Goal: Transaction & Acquisition: Obtain resource

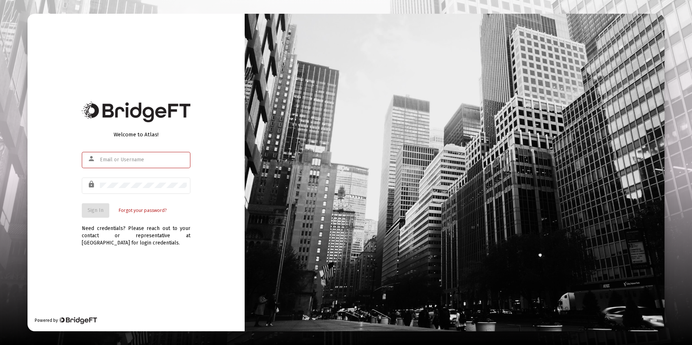
click at [116, 158] on input "text" at bounding box center [143, 160] width 87 height 6
type input "[EMAIL_ADDRESS][DOMAIN_NAME]"
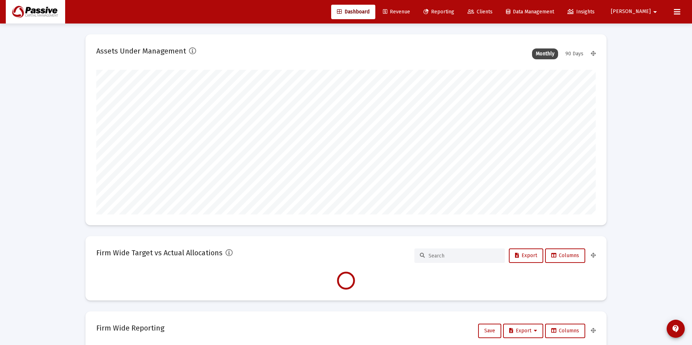
type input "[DATE]"
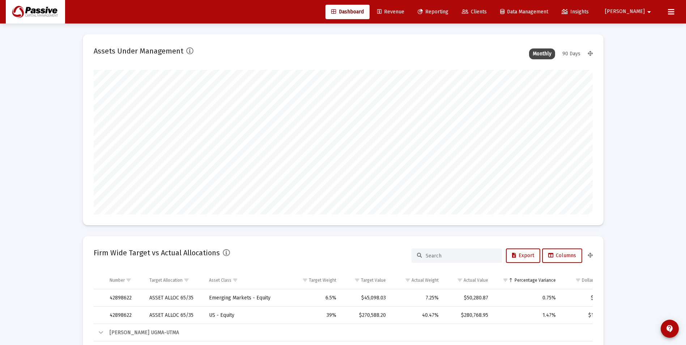
scroll to position [145, 233]
click at [450, 8] on link "Reporting" at bounding box center [433, 12] width 42 height 14
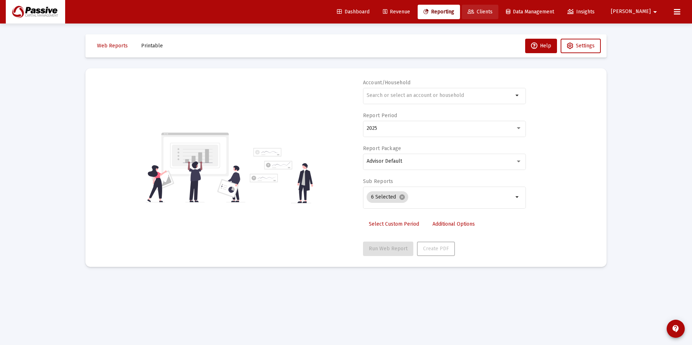
click at [498, 17] on link "Clients" at bounding box center [480, 12] width 37 height 14
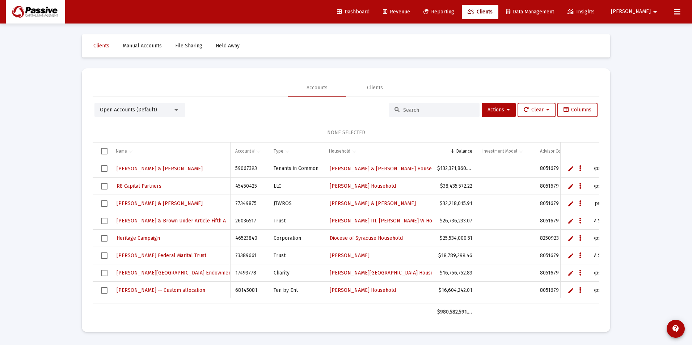
click at [424, 105] on div at bounding box center [434, 110] width 90 height 14
click at [424, 108] on input at bounding box center [438, 110] width 71 height 6
click at [416, 7] on link "Revenue" at bounding box center [396, 12] width 39 height 14
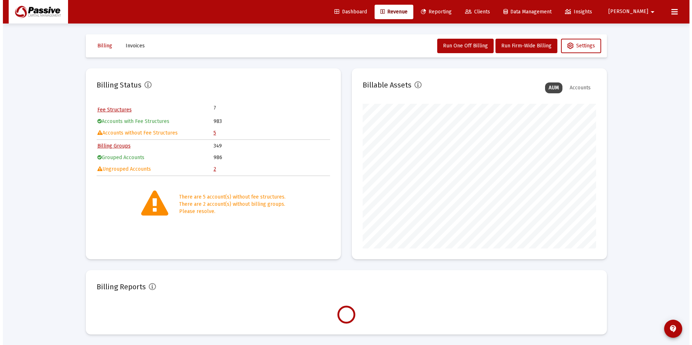
scroll to position [145, 233]
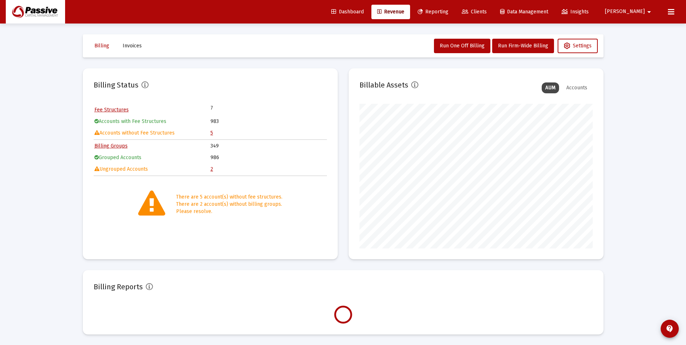
click at [451, 8] on link "Reporting" at bounding box center [433, 12] width 42 height 14
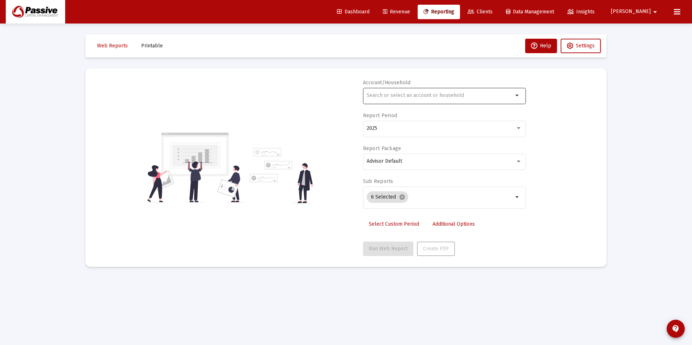
click at [431, 98] on div at bounding box center [439, 95] width 146 height 18
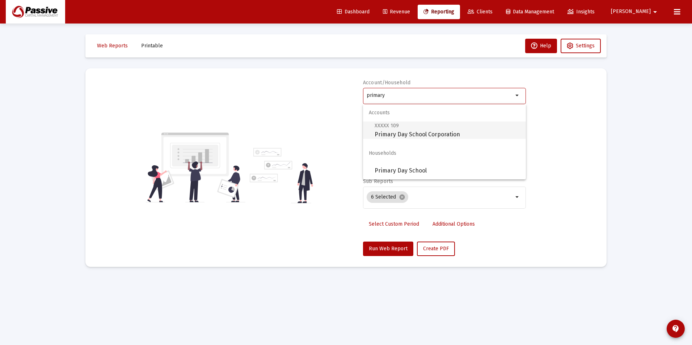
click at [443, 134] on span "XXXXX 109 Primary Day School Corporation" at bounding box center [446, 130] width 145 height 18
type input "Primary Day School Corporation"
click at [382, 133] on div "2025" at bounding box center [443, 128] width 155 height 18
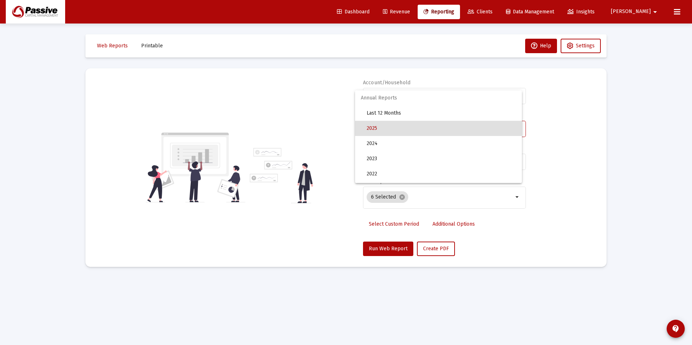
click at [298, 149] on div at bounding box center [346, 172] width 692 height 345
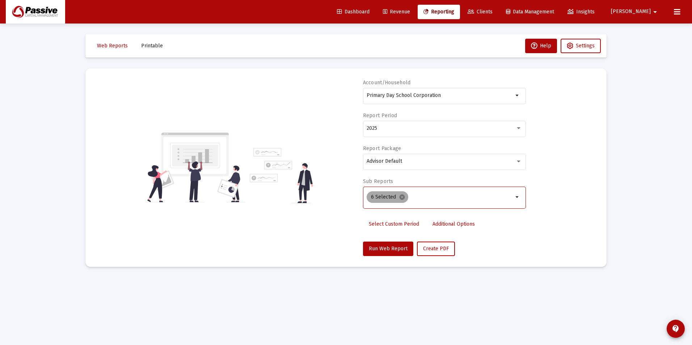
click at [401, 198] on mat-icon "cancel" at bounding box center [402, 197] width 7 height 7
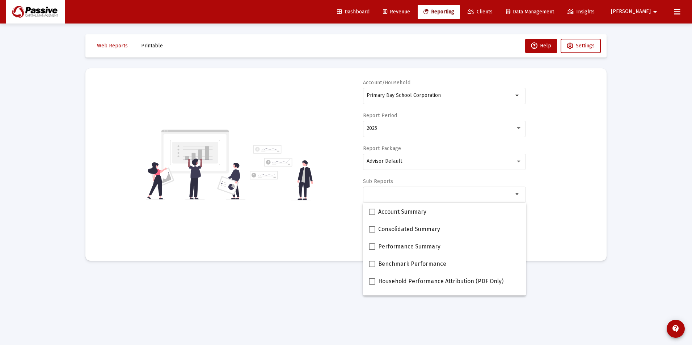
click at [331, 164] on div "Account/Household Primary Day School Corporation arrow_drop_down Report Period …" at bounding box center [345, 164] width 499 height 171
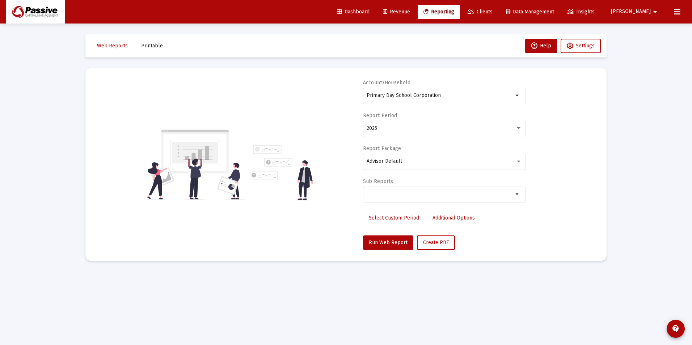
click at [385, 219] on span "Select Custom Period" at bounding box center [394, 218] width 50 height 6
click at [341, 129] on div "Account/Household Primary Day School Corporation arrow_drop_down Start Date End…" at bounding box center [345, 164] width 499 height 171
click at [327, 275] on mat-sidenav-content "Loading... Web Reports Printable Help Settings Account/Household Primary Day Sc…" at bounding box center [346, 172] width 543 height 345
click at [434, 130] on icon "Open calendar" at bounding box center [437, 128] width 6 height 7
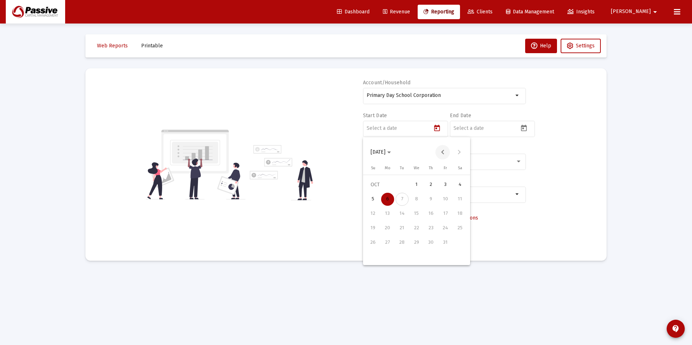
click at [441, 153] on button "Previous month" at bounding box center [442, 152] width 14 height 14
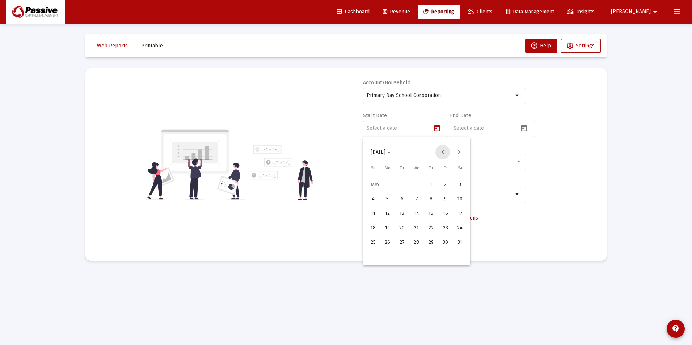
click at [439, 152] on button "Previous month" at bounding box center [442, 152] width 14 height 14
click at [451, 199] on div "4" at bounding box center [445, 199] width 13 height 13
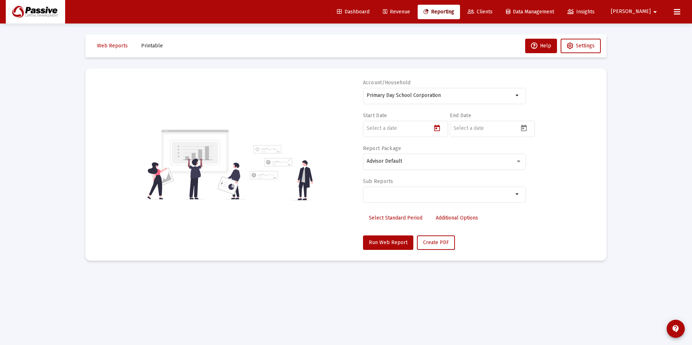
type input "[DATE]"
click at [524, 130] on icon "Open calendar" at bounding box center [524, 128] width 8 height 8
click at [474, 199] on div "6" at bounding box center [474, 199] width 13 height 13
type input "[DATE]"
click at [410, 218] on span "Select Standard Period" at bounding box center [396, 218] width 54 height 6
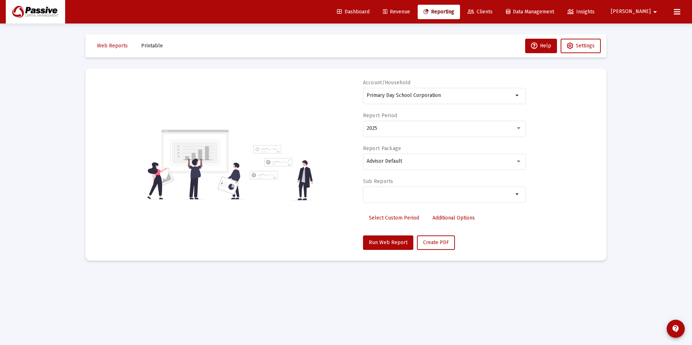
click at [413, 204] on div "arrow_drop_down" at bounding box center [444, 198] width 163 height 23
click at [414, 199] on div at bounding box center [439, 194] width 146 height 18
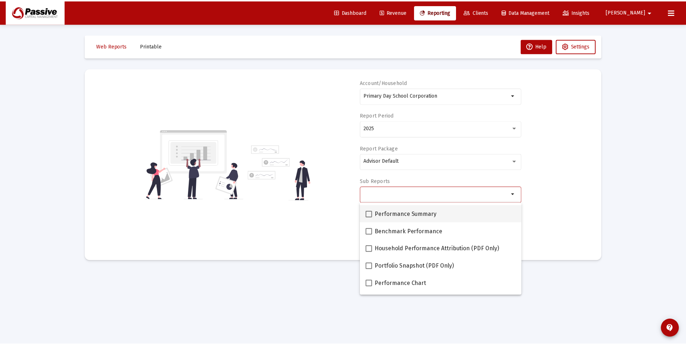
scroll to position [72, 0]
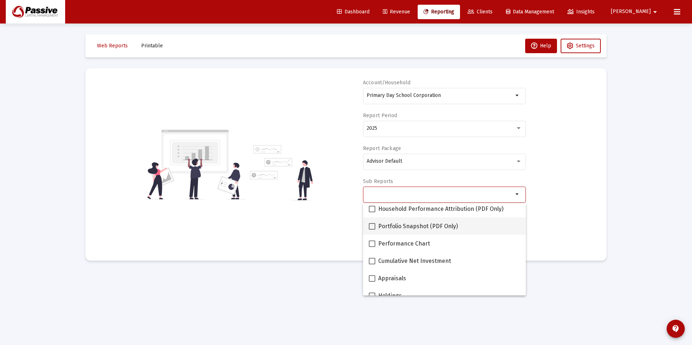
click at [408, 229] on span "Portfolio Snapshot (PDF Only)" at bounding box center [418, 226] width 80 height 9
click at [372, 230] on input "Portfolio Snapshot (PDF Only)" at bounding box center [371, 230] width 0 height 0
checkbox input "true"
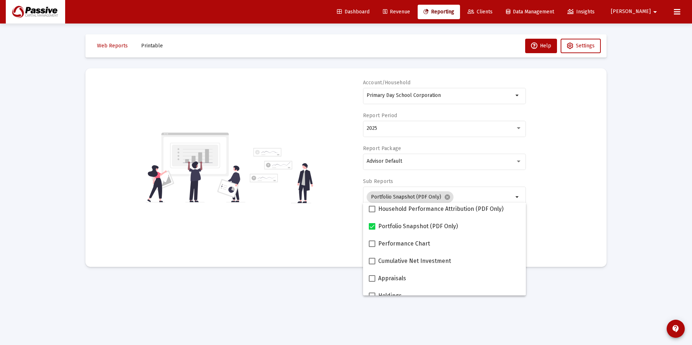
click at [321, 236] on div "Account/Household Primary Day School Corporation arrow_drop_down Report Period …" at bounding box center [345, 167] width 499 height 177
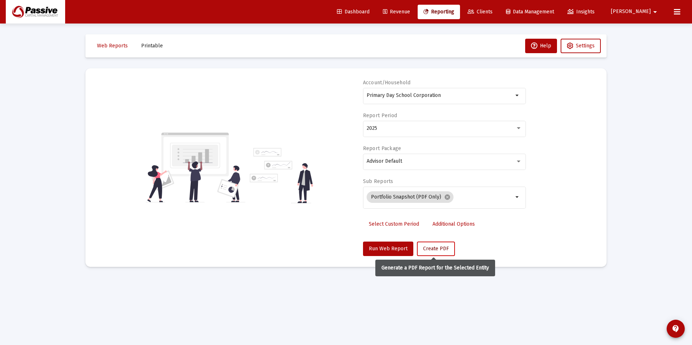
click at [425, 249] on span "Create PDF" at bounding box center [436, 249] width 26 height 6
click at [146, 43] on span "Printable" at bounding box center [152, 46] width 22 height 6
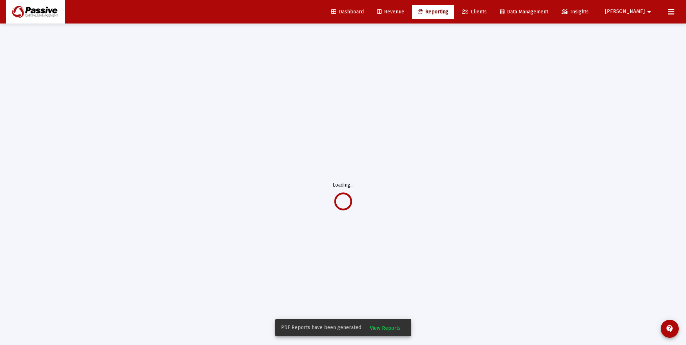
click at [385, 329] on span "View Reports" at bounding box center [385, 328] width 31 height 6
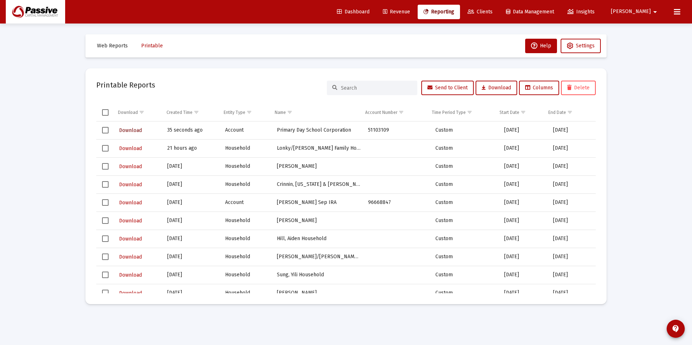
click at [136, 129] on span "Download" at bounding box center [130, 130] width 23 height 6
click at [492, 14] on span "Clients" at bounding box center [479, 12] width 25 height 6
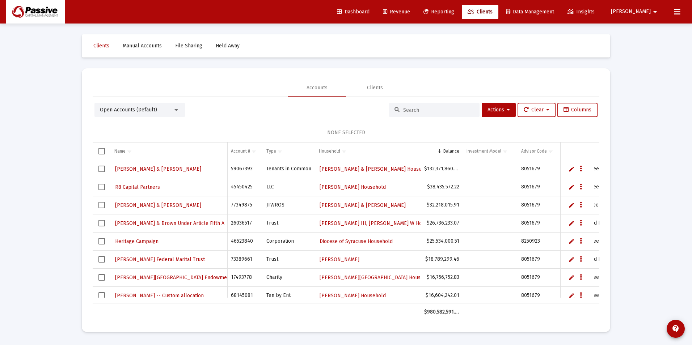
click at [423, 108] on input at bounding box center [438, 110] width 71 height 6
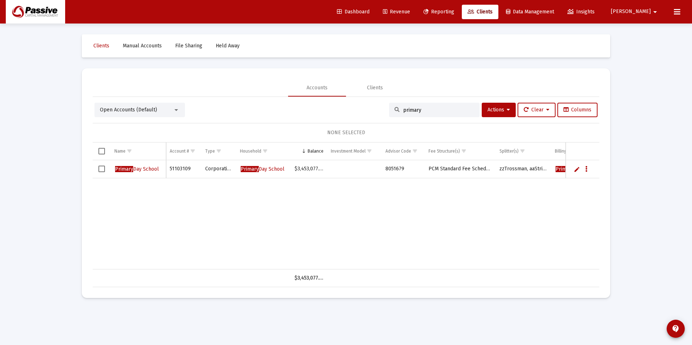
type input "primary"
click at [153, 169] on span "Primary Day School" at bounding box center [137, 169] width 44 height 6
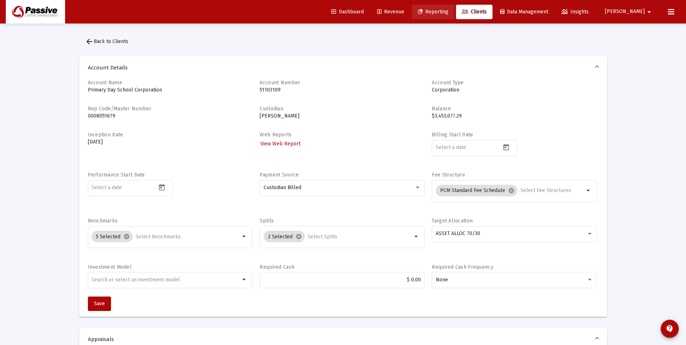
click at [448, 9] on span "Reporting" at bounding box center [433, 12] width 31 height 6
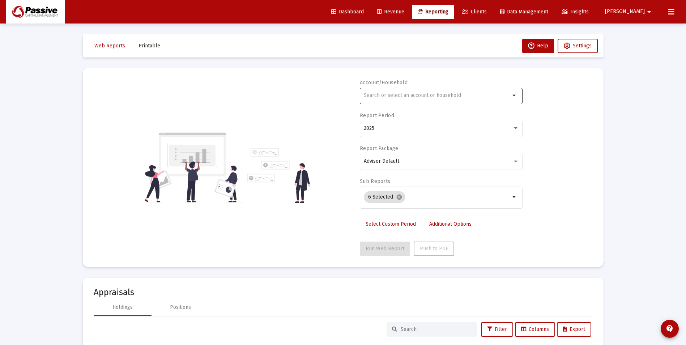
click at [443, 92] on div at bounding box center [437, 95] width 146 height 18
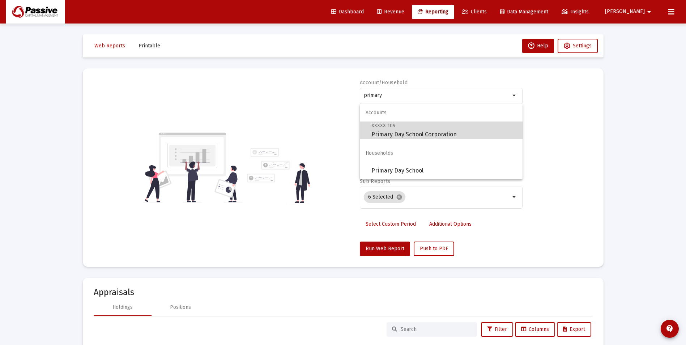
click at [392, 127] on span "XXXXX 109" at bounding box center [383, 126] width 24 height 6
type input "Primary Day School Corporation"
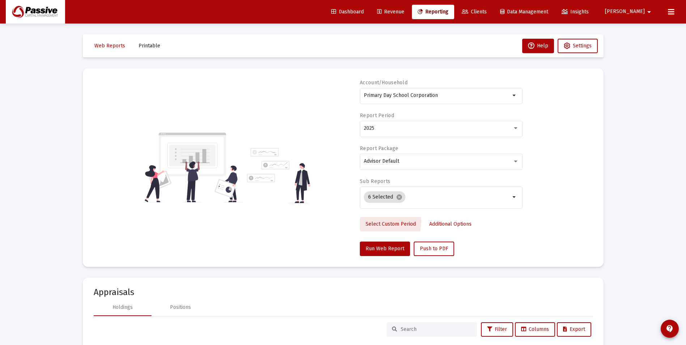
click at [373, 221] on span "Select Custom Period" at bounding box center [391, 224] width 50 height 6
click at [436, 132] on icon "Open calendar" at bounding box center [434, 128] width 8 height 8
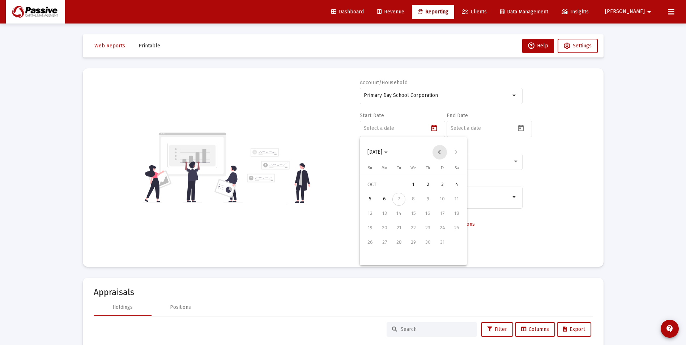
click at [437, 155] on button "Previous month" at bounding box center [440, 152] width 14 height 14
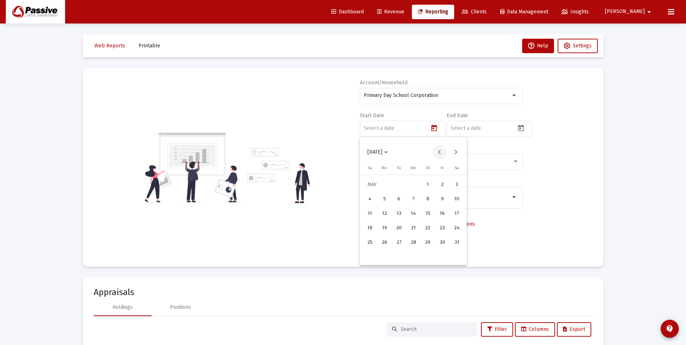
click at [437, 155] on button "Previous month" at bounding box center [440, 152] width 14 height 14
click at [441, 201] on div "4" at bounding box center [442, 199] width 13 height 13
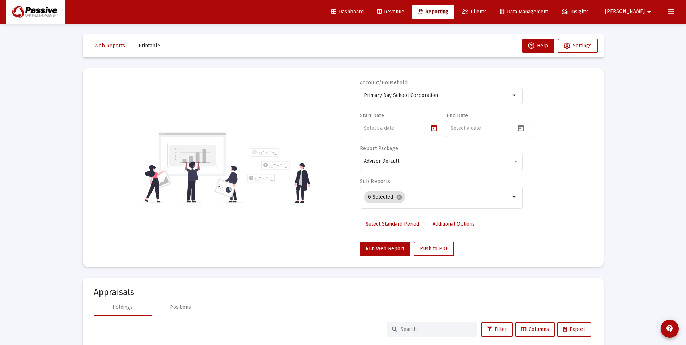
type input "[DATE]"
click at [519, 131] on icon "Open calendar" at bounding box center [521, 128] width 6 height 7
click at [473, 200] on div "6" at bounding box center [471, 199] width 13 height 13
type input "[DATE]"
click at [400, 197] on mat-icon "cancel" at bounding box center [399, 197] width 7 height 7
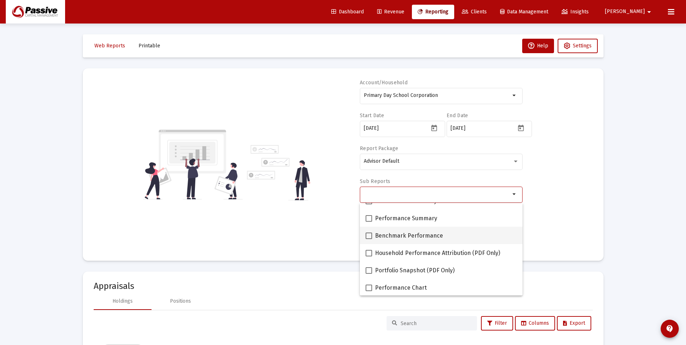
scroll to position [36, 0]
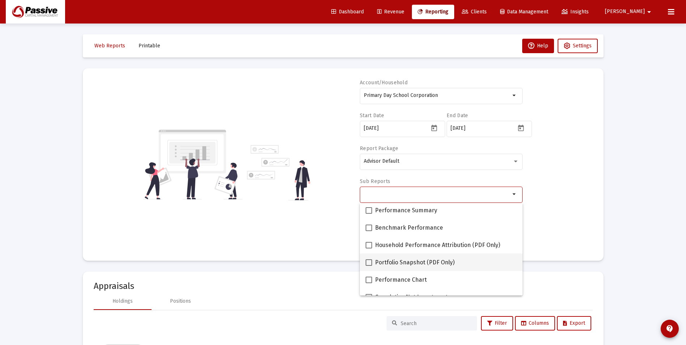
click at [400, 259] on span "Portfolio Snapshot (PDF Only)" at bounding box center [415, 262] width 80 height 9
click at [369, 266] on input "Portfolio Snapshot (PDF Only)" at bounding box center [369, 266] width 0 height 0
checkbox input "true"
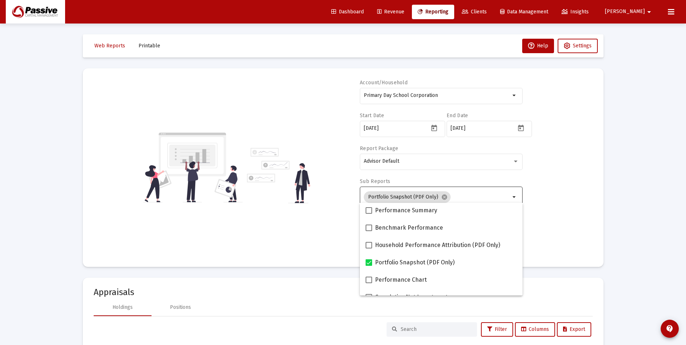
click at [332, 237] on div "Account/Household Primary Day School Corporation arrow_drop_down Start Date [DA…" at bounding box center [343, 167] width 499 height 177
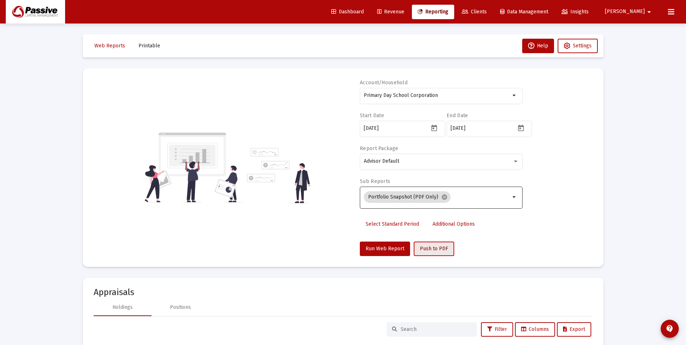
click at [429, 252] on button "Push to PDF" at bounding box center [434, 249] width 41 height 14
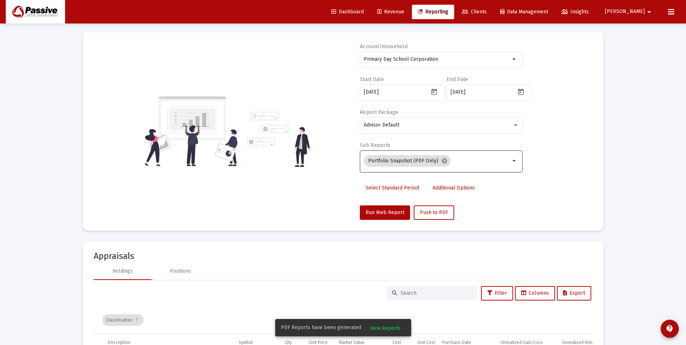
click at [370, 327] on span "View Reports" at bounding box center [385, 328] width 31 height 6
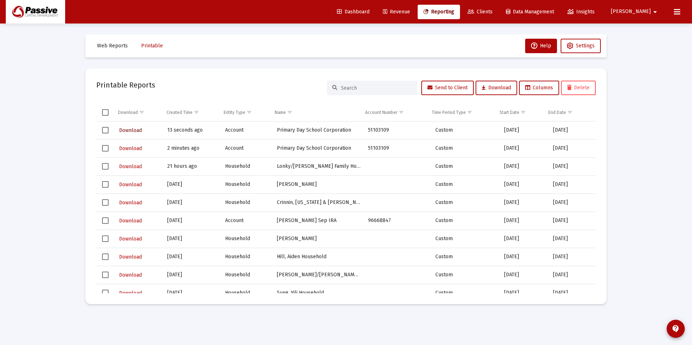
click at [130, 133] on span "Download" at bounding box center [130, 130] width 23 height 6
click at [127, 146] on span "Download" at bounding box center [130, 148] width 23 height 6
